Goal: Task Accomplishment & Management: Manage account settings

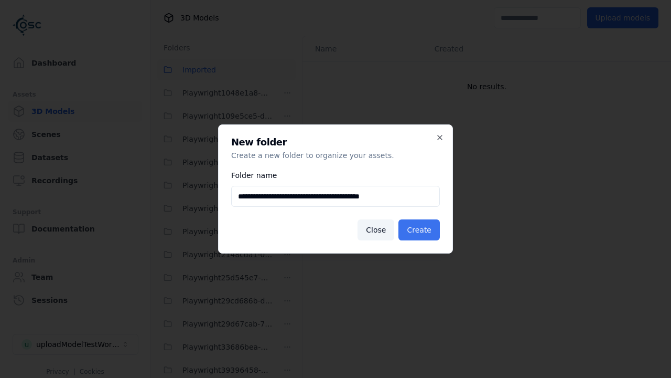
type input "**********"
click at [421, 230] on button "Create" at bounding box center [419, 229] width 41 height 21
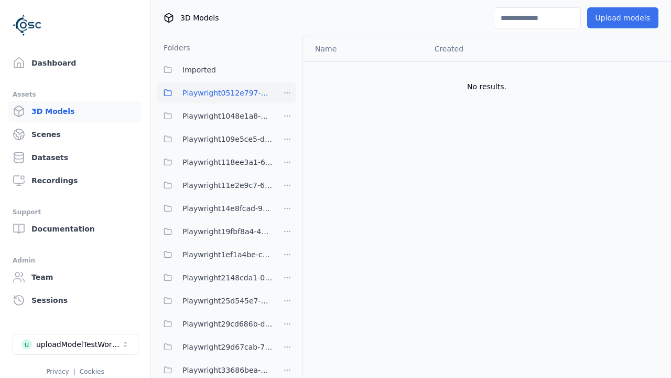
click at [626, 18] on button "Upload models" at bounding box center [623, 17] width 71 height 21
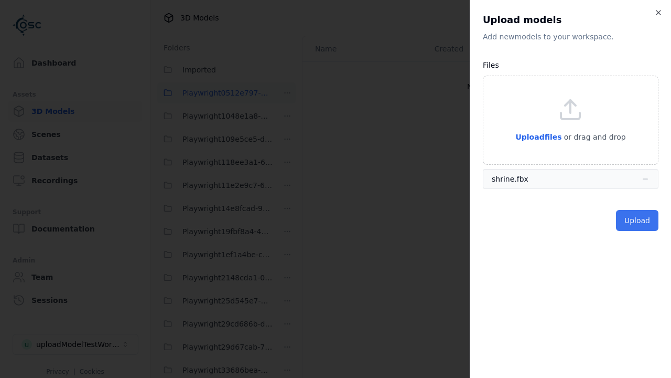
click at [639, 220] on button "Upload" at bounding box center [637, 220] width 42 height 21
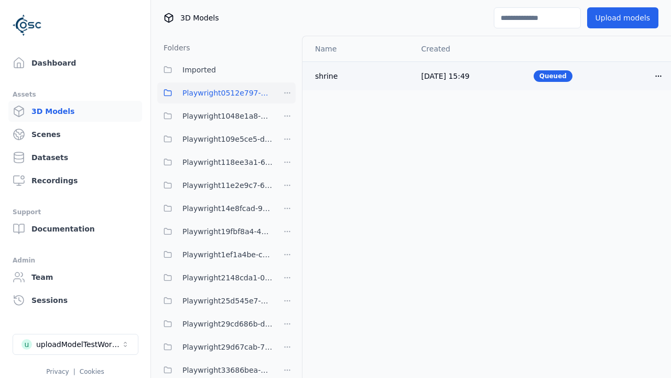
click at [659, 76] on html "Support Dashboard Assets 3D Models Scenes Datasets Recordings Support Documenta…" at bounding box center [335, 189] width 671 height 378
click at [636, 116] on div "Delete" at bounding box center [636, 116] width 62 height 17
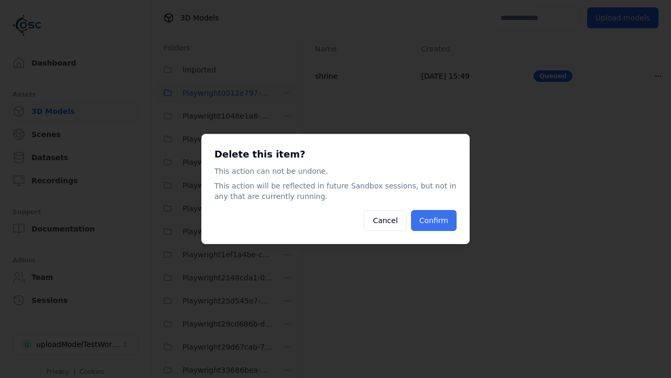
click at [435, 220] on button "Confirm" at bounding box center [434, 220] width 46 height 21
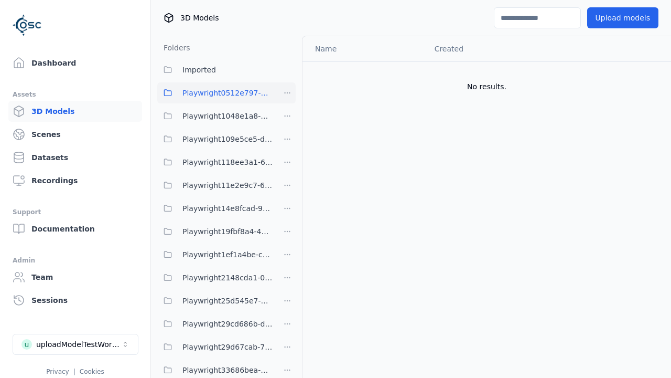
click at [287, 93] on html "Support Dashboard Assets 3D Models Scenes Datasets Recordings Support Documenta…" at bounding box center [335, 189] width 671 height 378
click at [287, 148] on div "Delete" at bounding box center [292, 148] width 70 height 17
